Goal: Book appointment/travel/reservation

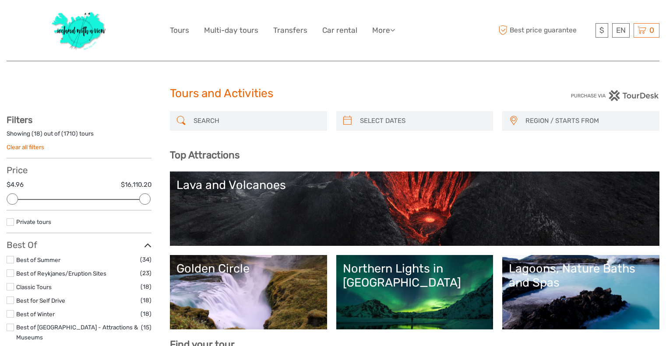
select select
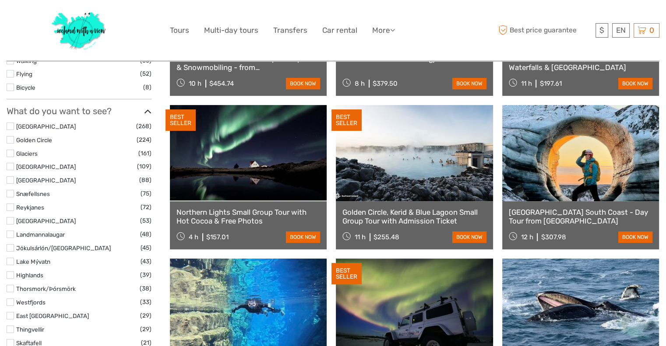
scroll to position [410, 0]
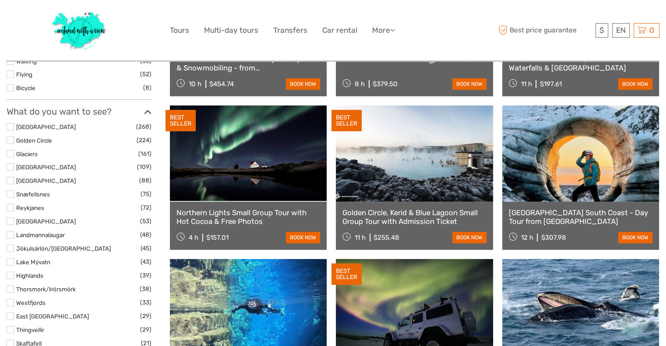
click at [12, 204] on label at bounding box center [10, 207] width 7 height 7
click at [0, 0] on input "checkbox" at bounding box center [0, 0] width 0 height 0
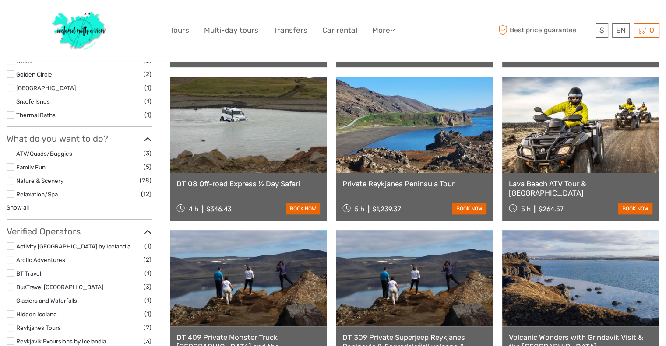
scroll to position [343, 0]
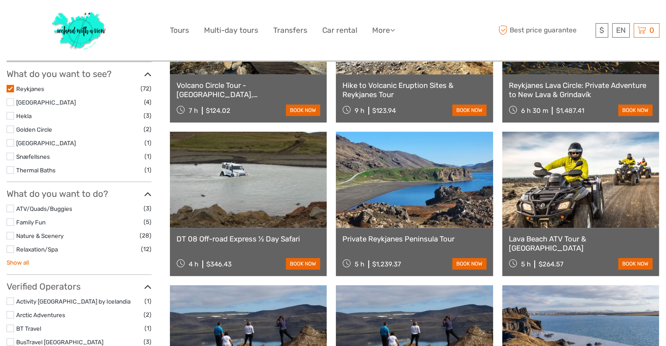
click at [13, 265] on link "Show all" at bounding box center [18, 262] width 22 height 7
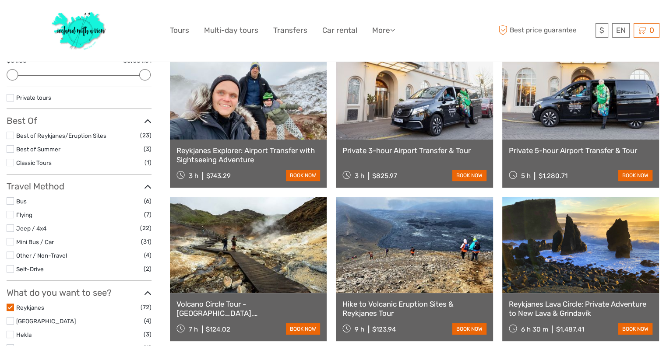
scroll to position [130, 0]
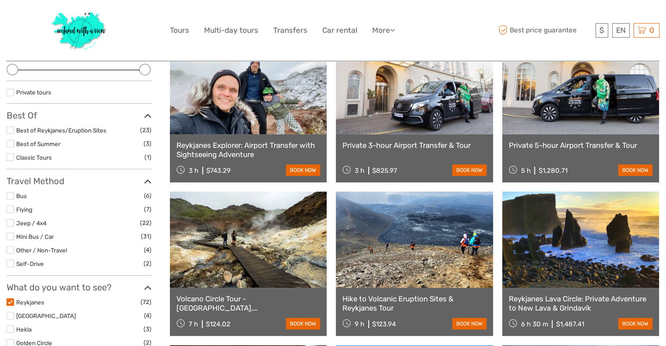
click at [11, 302] on label at bounding box center [10, 302] width 7 height 7
click at [0, 0] on input "checkbox" at bounding box center [0, 0] width 0 height 0
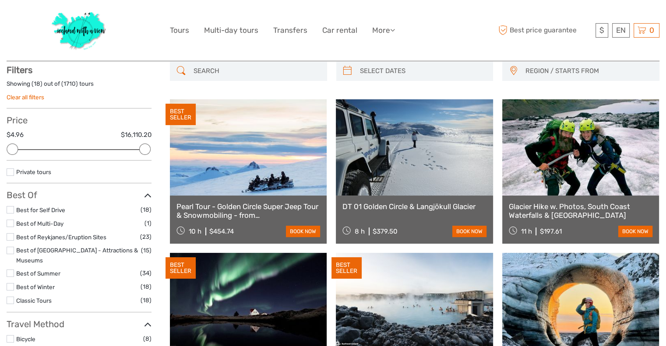
scroll to position [49, 0]
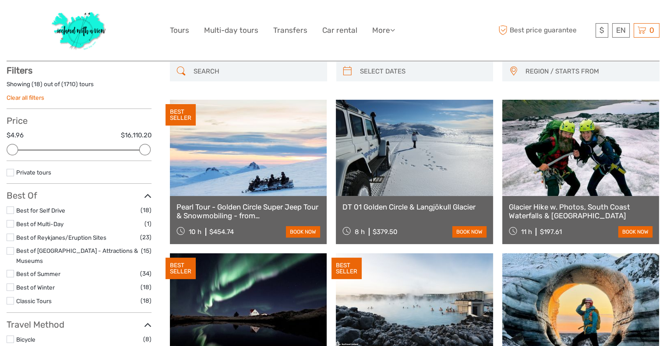
click at [255, 71] on input "search" at bounding box center [256, 71] width 133 height 15
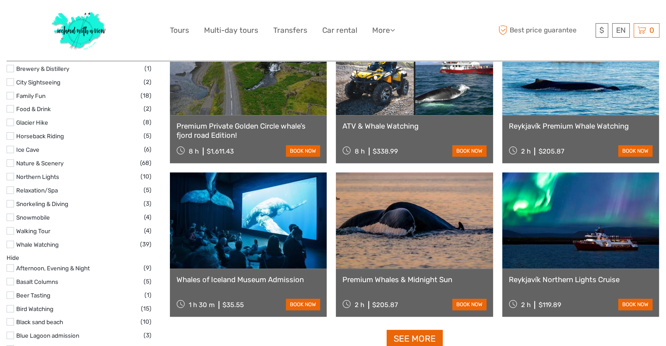
scroll to position [764, 0]
type input "whales"
